Goal: Task Accomplishment & Management: Manage account settings

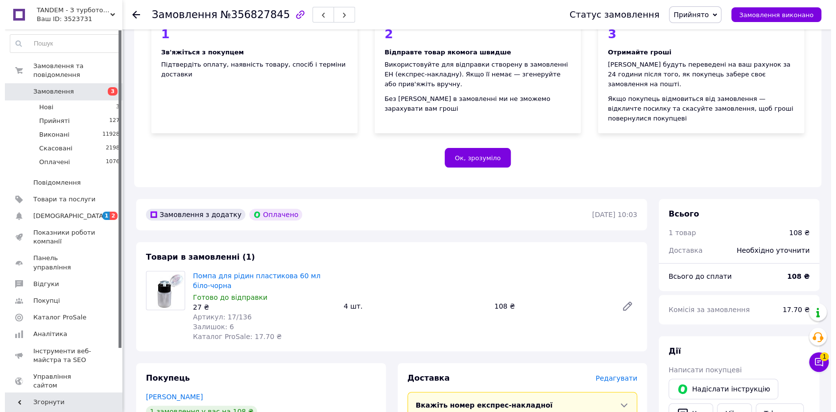
scroll to position [166, 0]
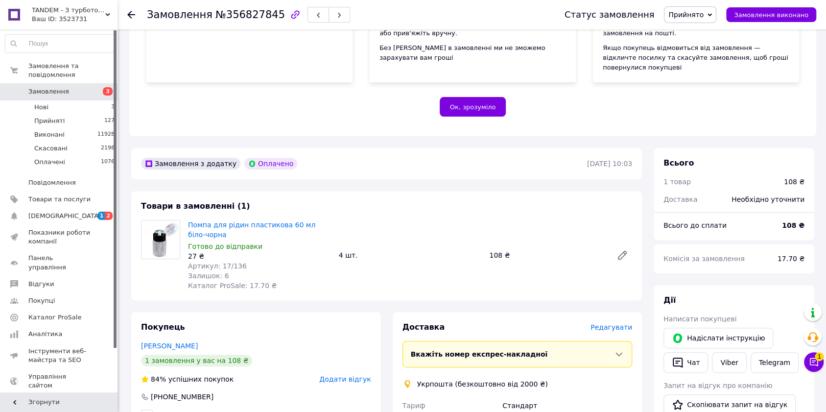
click at [612, 323] on span "Редагувати" at bounding box center [611, 327] width 42 height 8
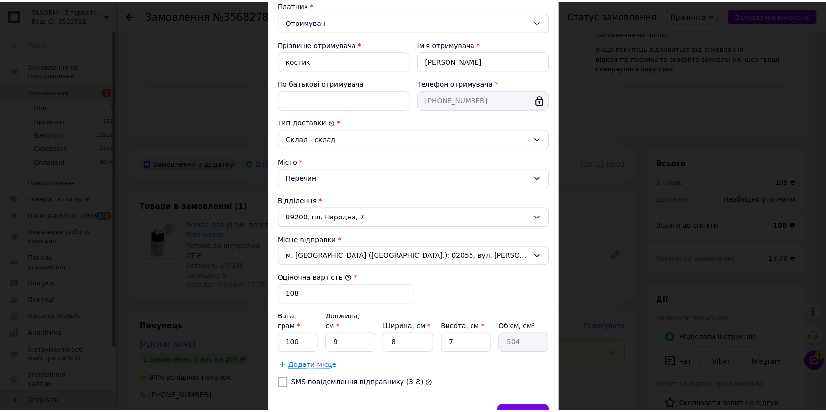
scroll to position [196, 0]
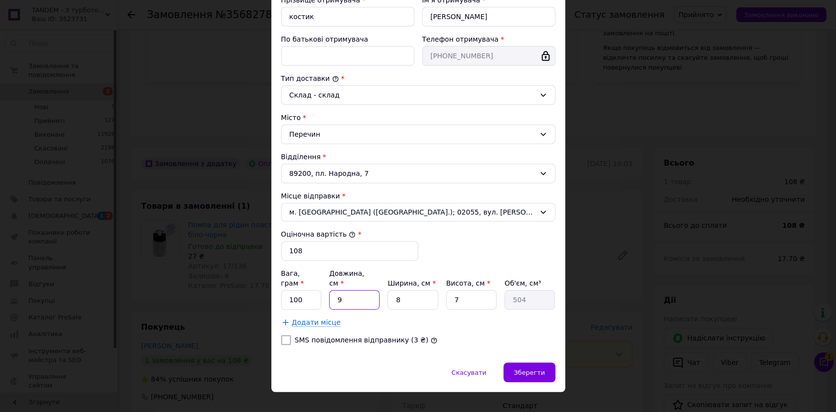
click at [366, 290] on input "9" at bounding box center [354, 300] width 50 height 20
type input "2"
type input "112"
type input "23"
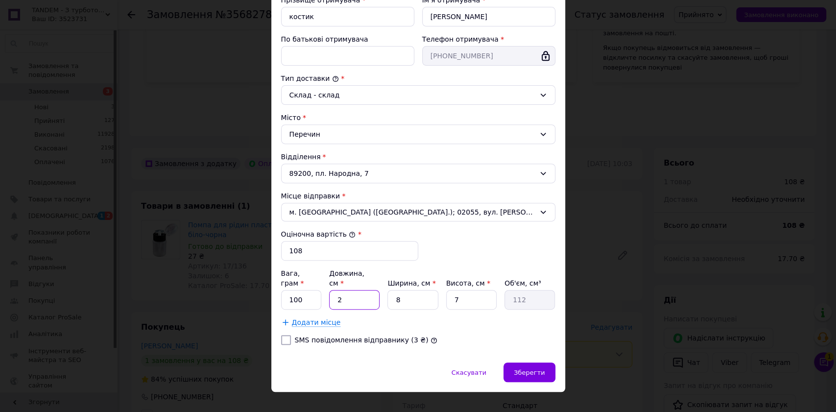
type input "1288"
type input "23"
click at [417, 290] on input "8" at bounding box center [412, 300] width 50 height 20
type input "1"
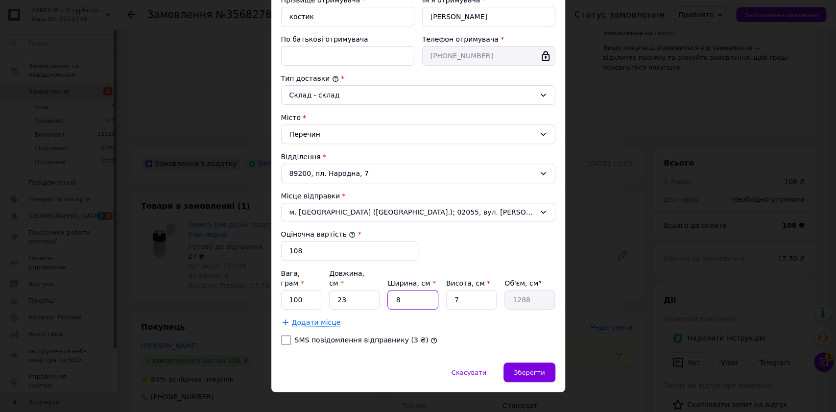
type input "161"
type input "16"
type input "2576"
type input "16"
click at [463, 293] on input "7" at bounding box center [471, 300] width 50 height 20
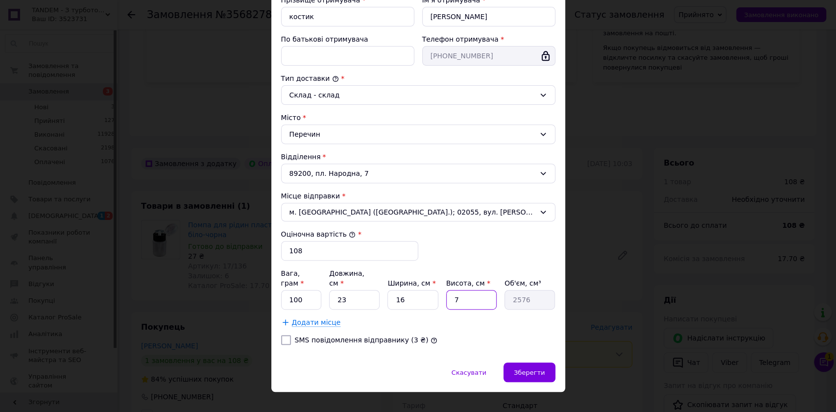
click at [464, 293] on input "7" at bounding box center [471, 300] width 50 height 20
type input "5"
type input "1840"
type input "5"
click at [534, 362] on div "Зберегти" at bounding box center [528, 372] width 51 height 20
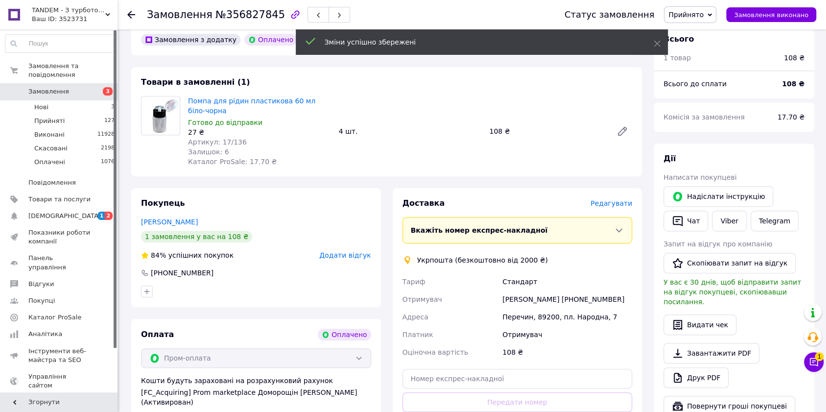
scroll to position [427, 0]
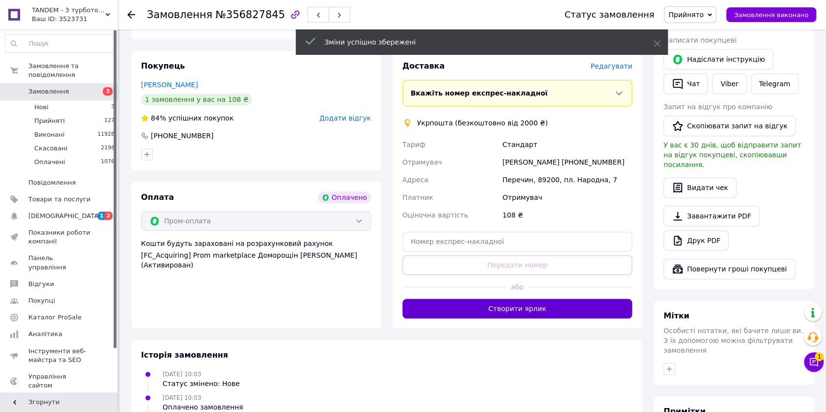
click at [556, 299] on button "Створити ярлик" at bounding box center [517, 309] width 230 height 20
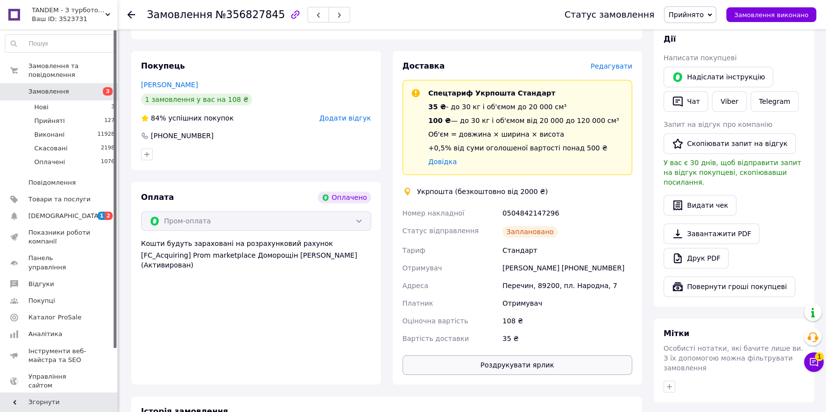
click at [532, 355] on button "Роздрукувати ярлик" at bounding box center [517, 365] width 230 height 20
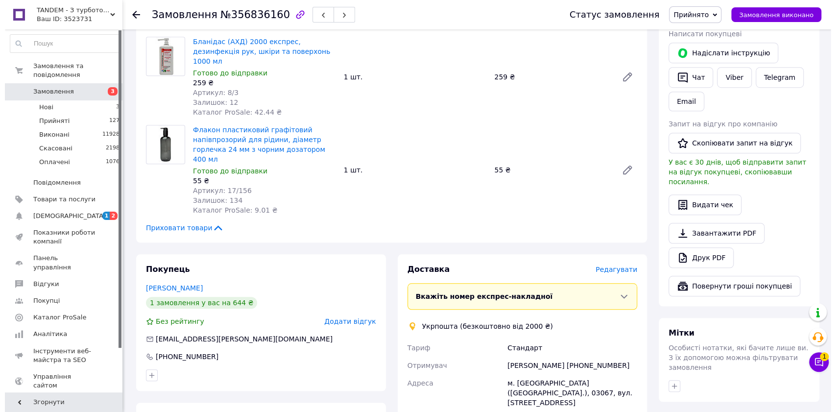
scroll to position [522, 0]
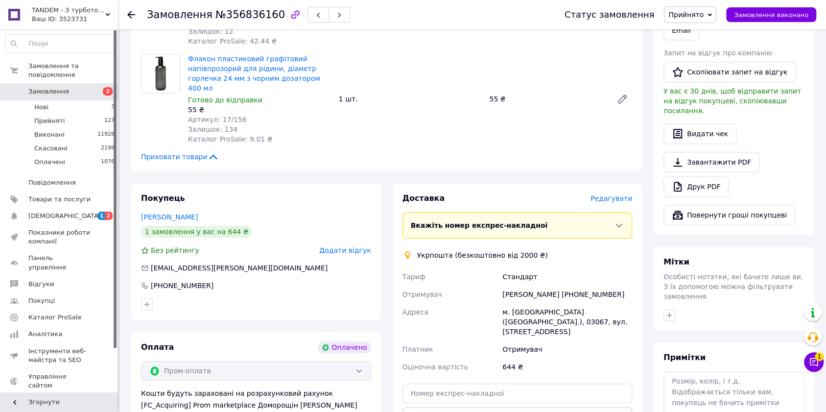
click at [624, 194] on span "Редагувати" at bounding box center [611, 198] width 42 height 8
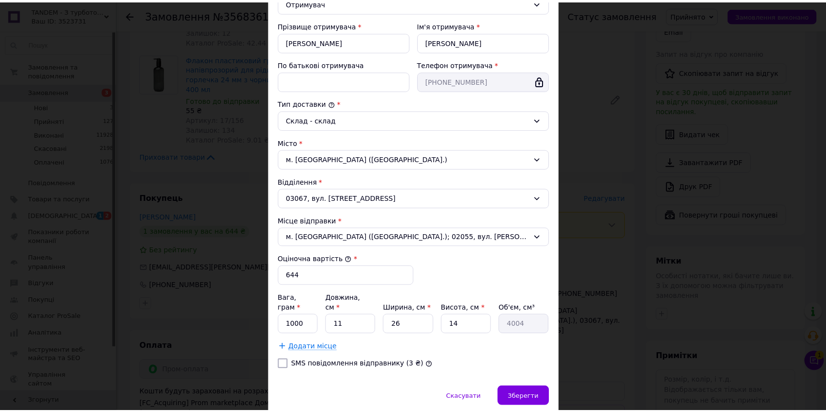
scroll to position [196, 0]
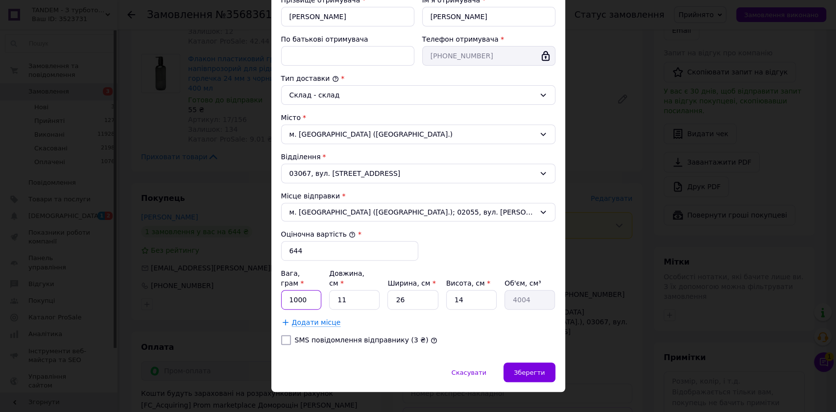
click at [302, 290] on input "1000" at bounding box center [301, 300] width 41 height 20
type input "2000"
click at [362, 290] on input "11" at bounding box center [354, 300] width 50 height 20
type input "1"
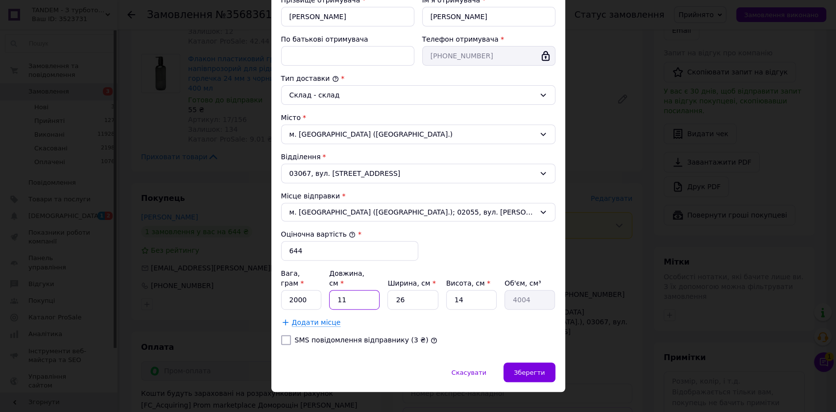
type input "364"
type input "2"
type input "728"
type input "28"
type input "10192"
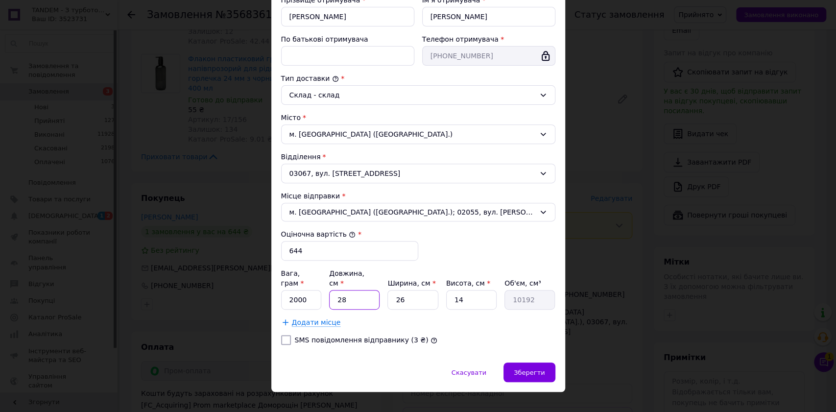
type input "28"
click at [420, 290] on input "26" at bounding box center [412, 300] width 50 height 20
type input "1"
type input "392"
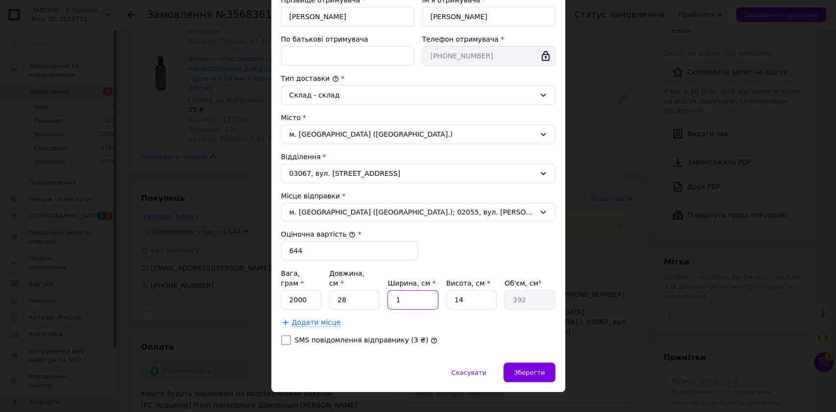
type input "15"
type input "5880"
type input "15"
click at [464, 290] on input "14" at bounding box center [471, 300] width 50 height 20
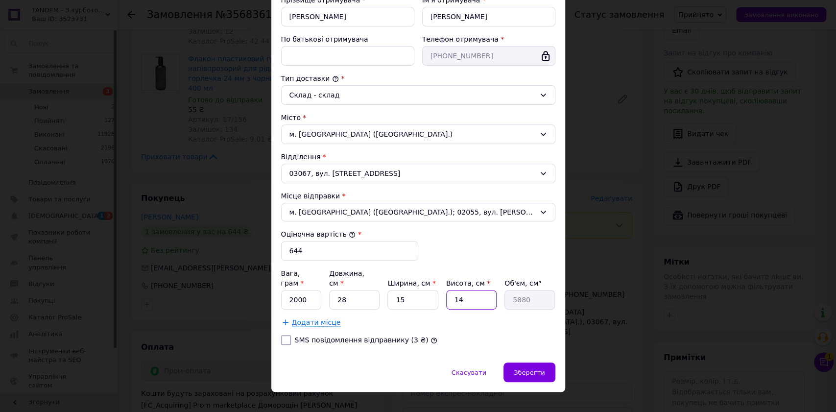
type input "1"
type input "420"
type input "15"
type input "6300"
type input "15"
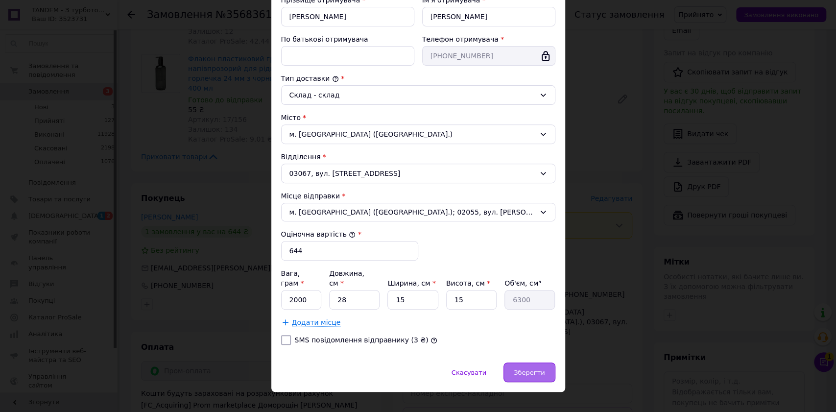
click at [540, 369] on span "Зберегти" at bounding box center [529, 372] width 31 height 7
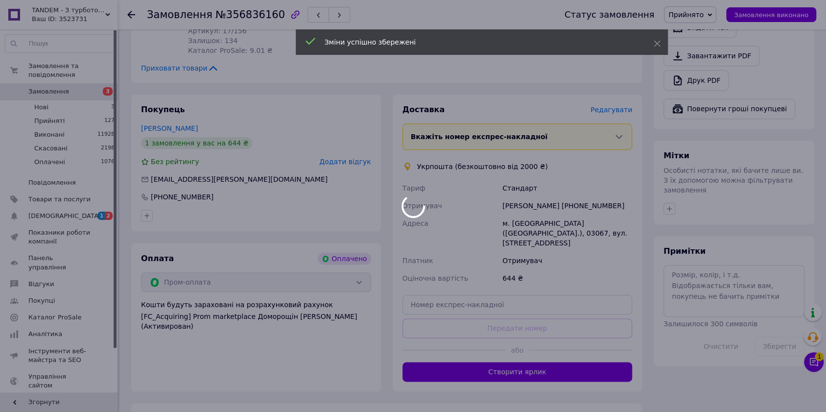
scroll to position [704, 0]
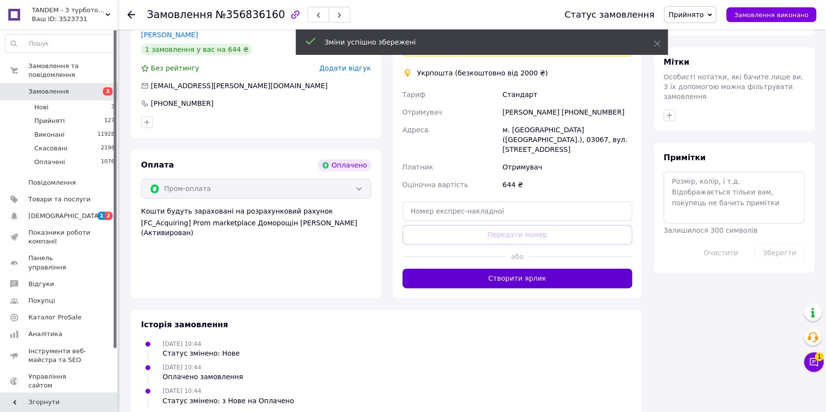
click at [530, 268] on button "Створити ярлик" at bounding box center [517, 278] width 230 height 20
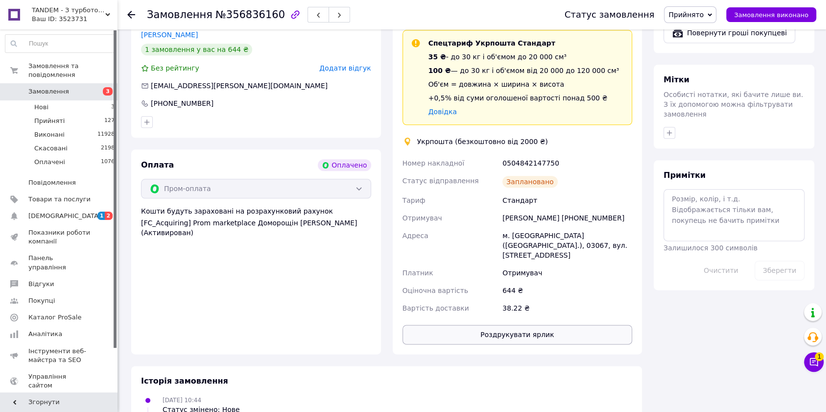
click at [516, 325] on button "Роздрукувати ярлик" at bounding box center [517, 335] width 230 height 20
